Goal: Information Seeking & Learning: Learn about a topic

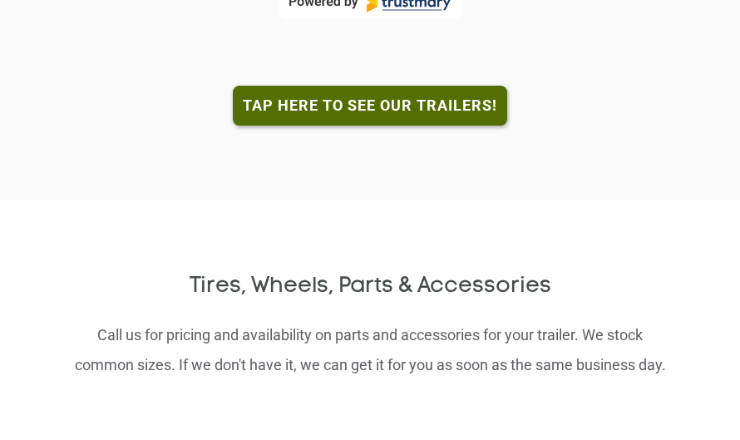
scroll to position [1508, 0]
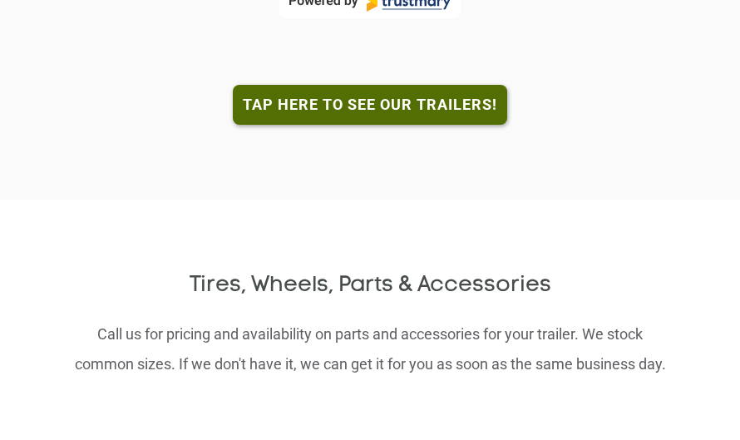
click at [291, 85] on link "Tap here to see our trailers!" at bounding box center [370, 105] width 274 height 40
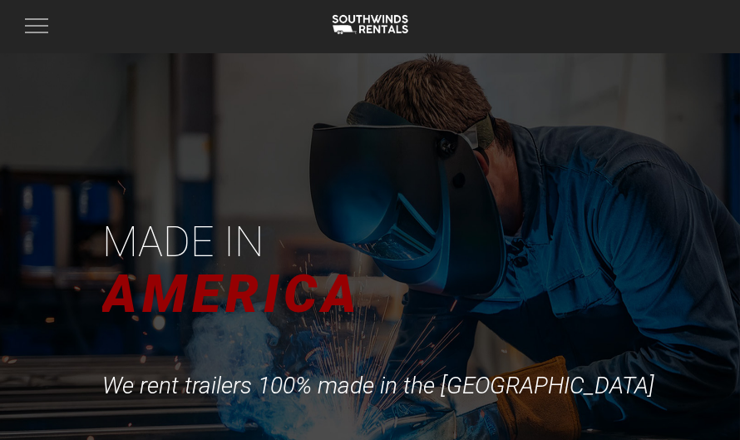
scroll to position [4, 0]
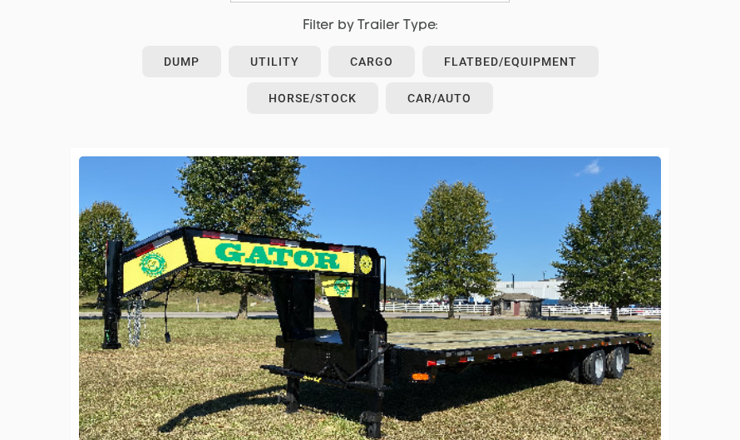
scroll to position [891, 0]
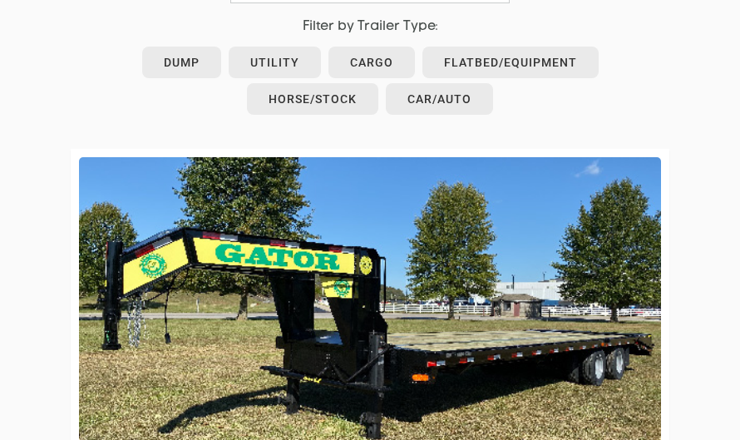
click at [444, 83] on link "Car/Auto" at bounding box center [439, 99] width 107 height 32
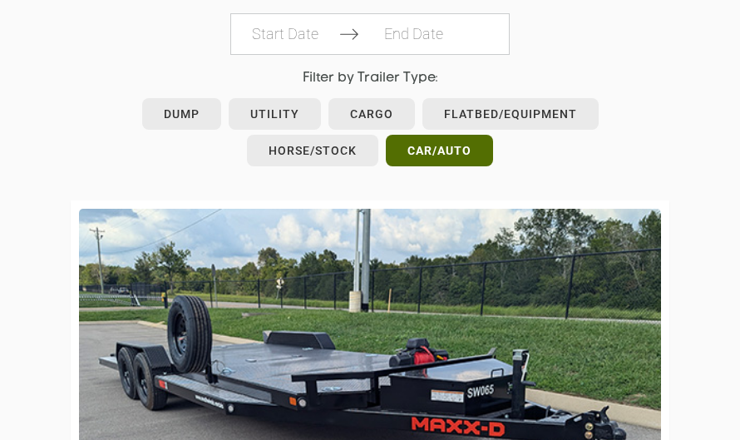
scroll to position [840, 0]
click at [423, 141] on link "Car/Auto" at bounding box center [439, 151] width 107 height 32
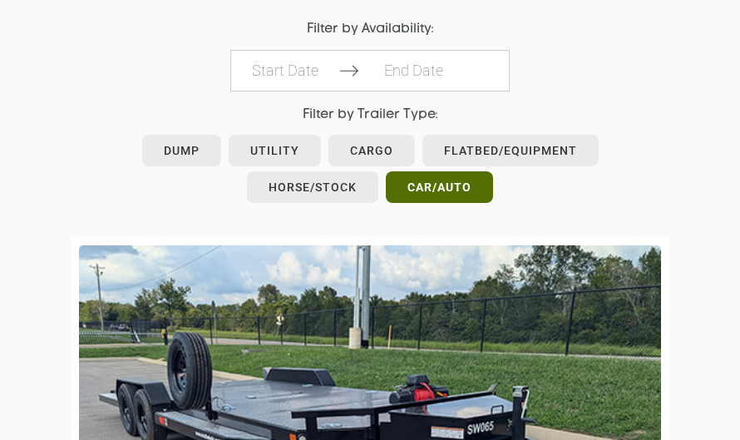
scroll to position [803, 0]
click at [280, 135] on link "Utility" at bounding box center [275, 151] width 92 height 32
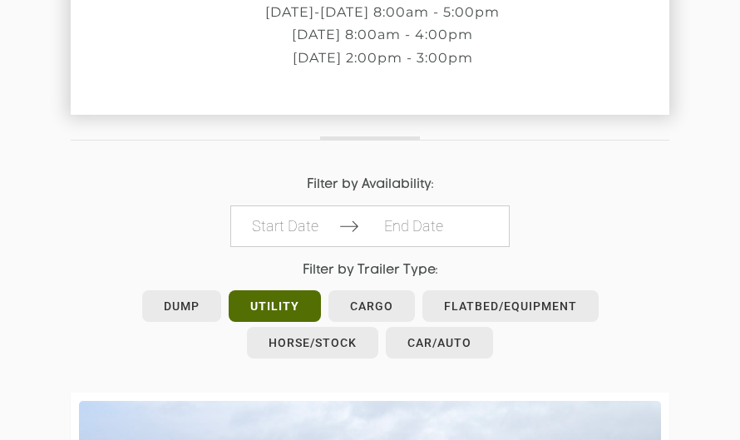
scroll to position [657, 0]
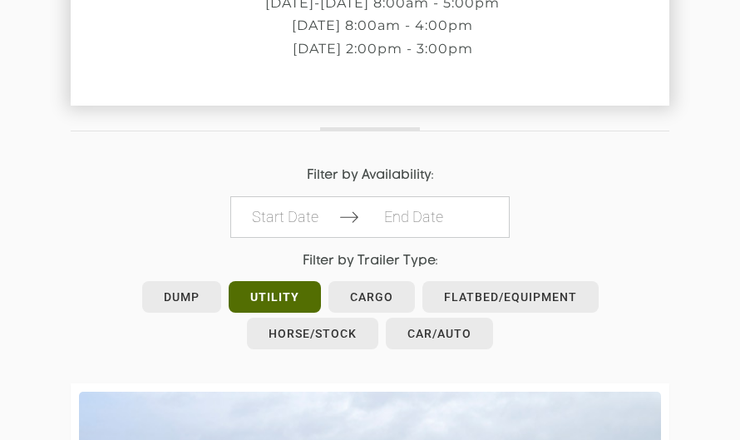
click at [372, 281] on link "Cargo" at bounding box center [371, 297] width 86 height 32
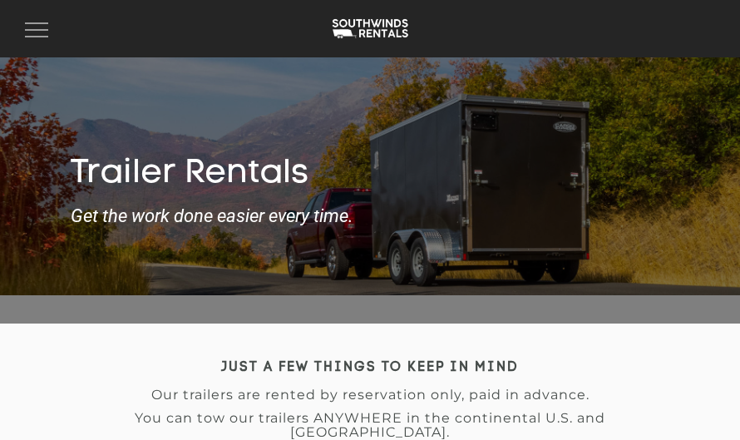
click at [35, 29] on span "button" at bounding box center [36, 30] width 23 height 2
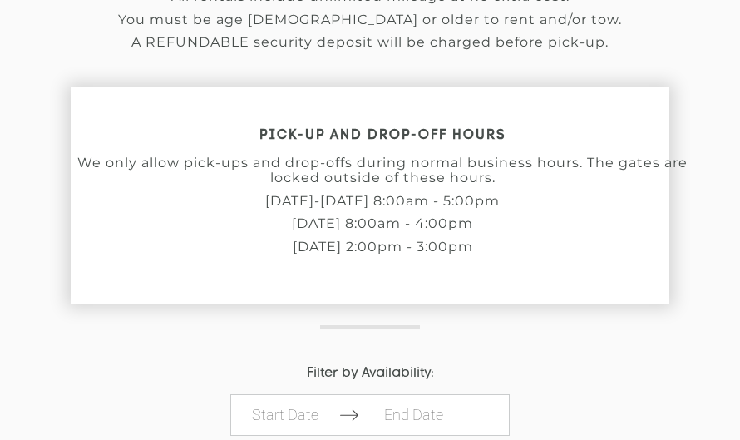
scroll to position [451, 0]
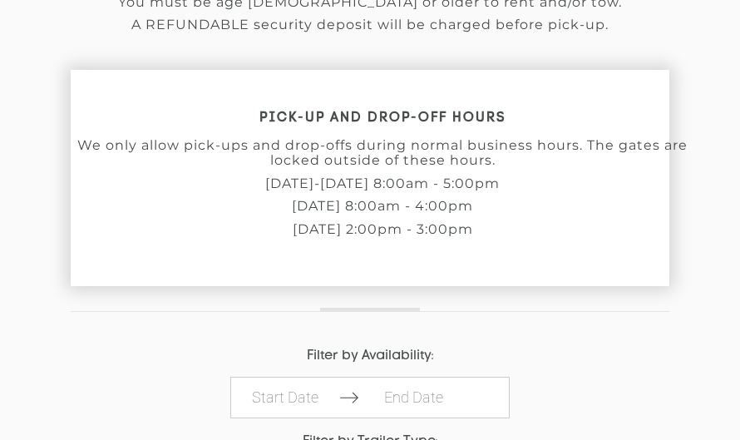
scroll to position [467, 0]
